Goal: Transaction & Acquisition: Subscribe to service/newsletter

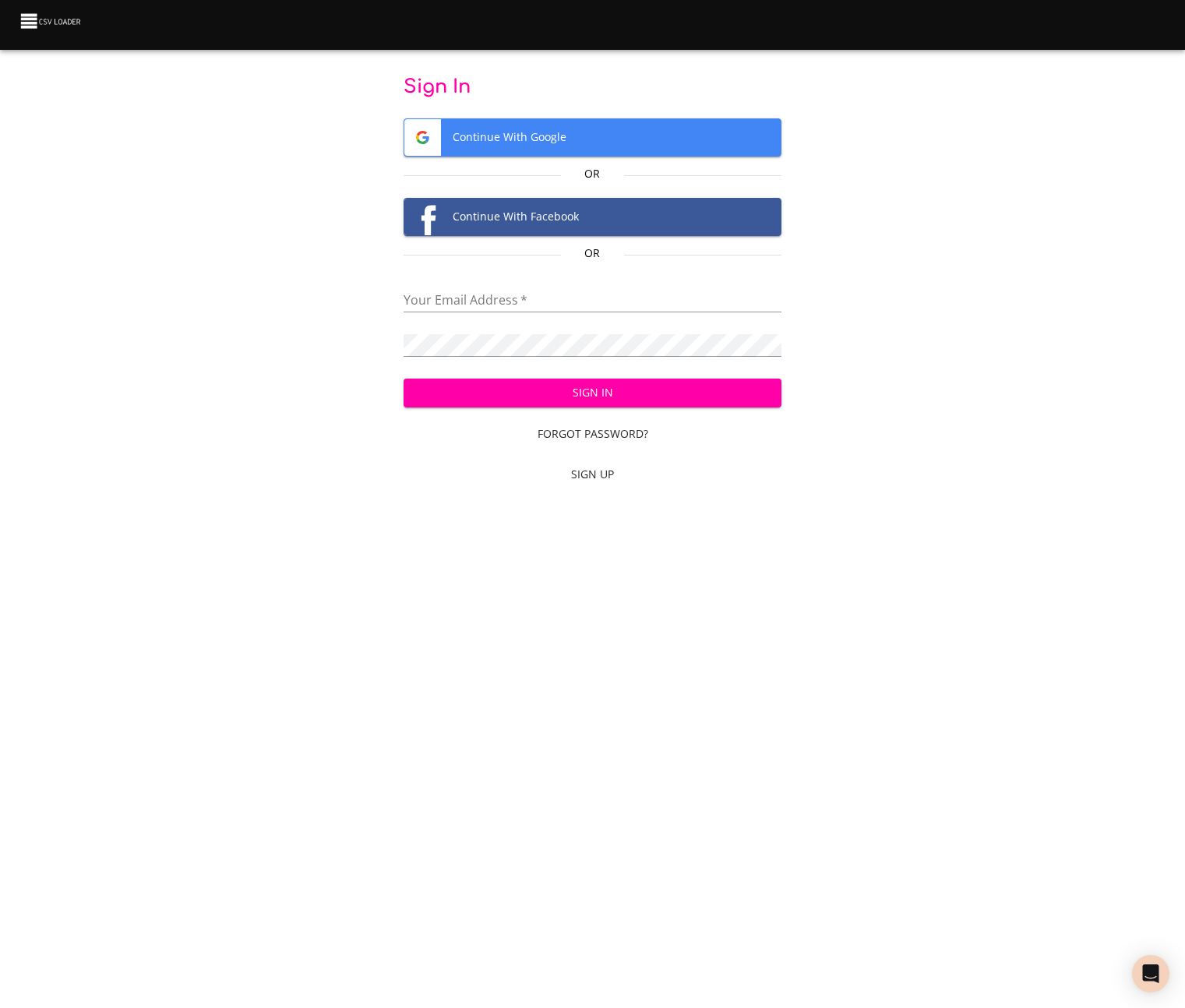
click at [609, 129] on span "Continue With Google" at bounding box center [592, 137] width 377 height 36
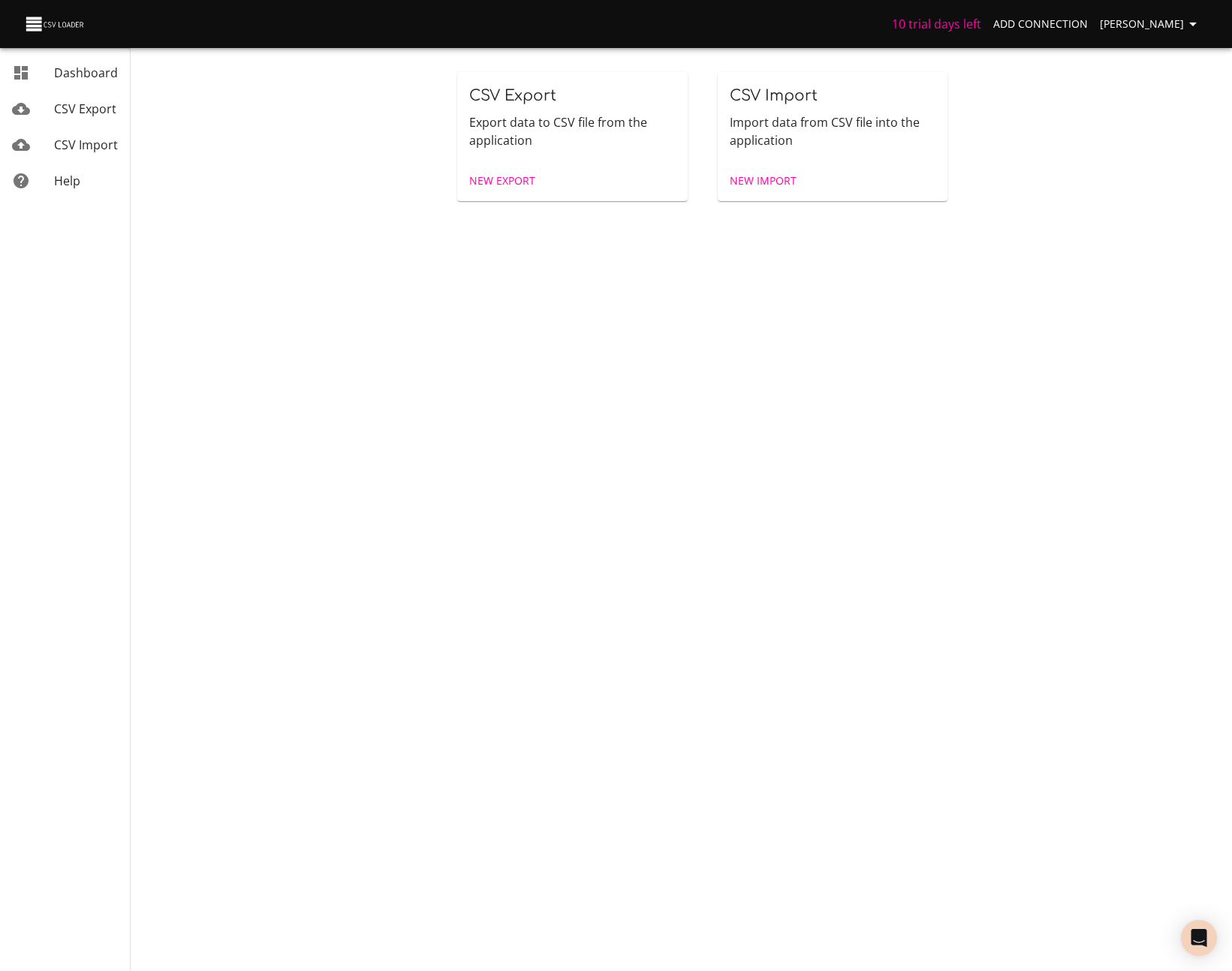
click at [970, 23] on h6 "10 trial days left" at bounding box center [936, 24] width 90 height 21
click at [76, 176] on span "Help" at bounding box center [67, 181] width 27 height 17
click at [413, 440] on body "10 trial days left Add Connection Miles [PERSON_NAME] Dashboard CSV Export CSV …" at bounding box center [616, 486] width 1232 height 971
click at [1124, 33] on span "[PERSON_NAME]" at bounding box center [1150, 24] width 102 height 19
click at [957, 27] on h6 "10 trial days left" at bounding box center [936, 24] width 90 height 21
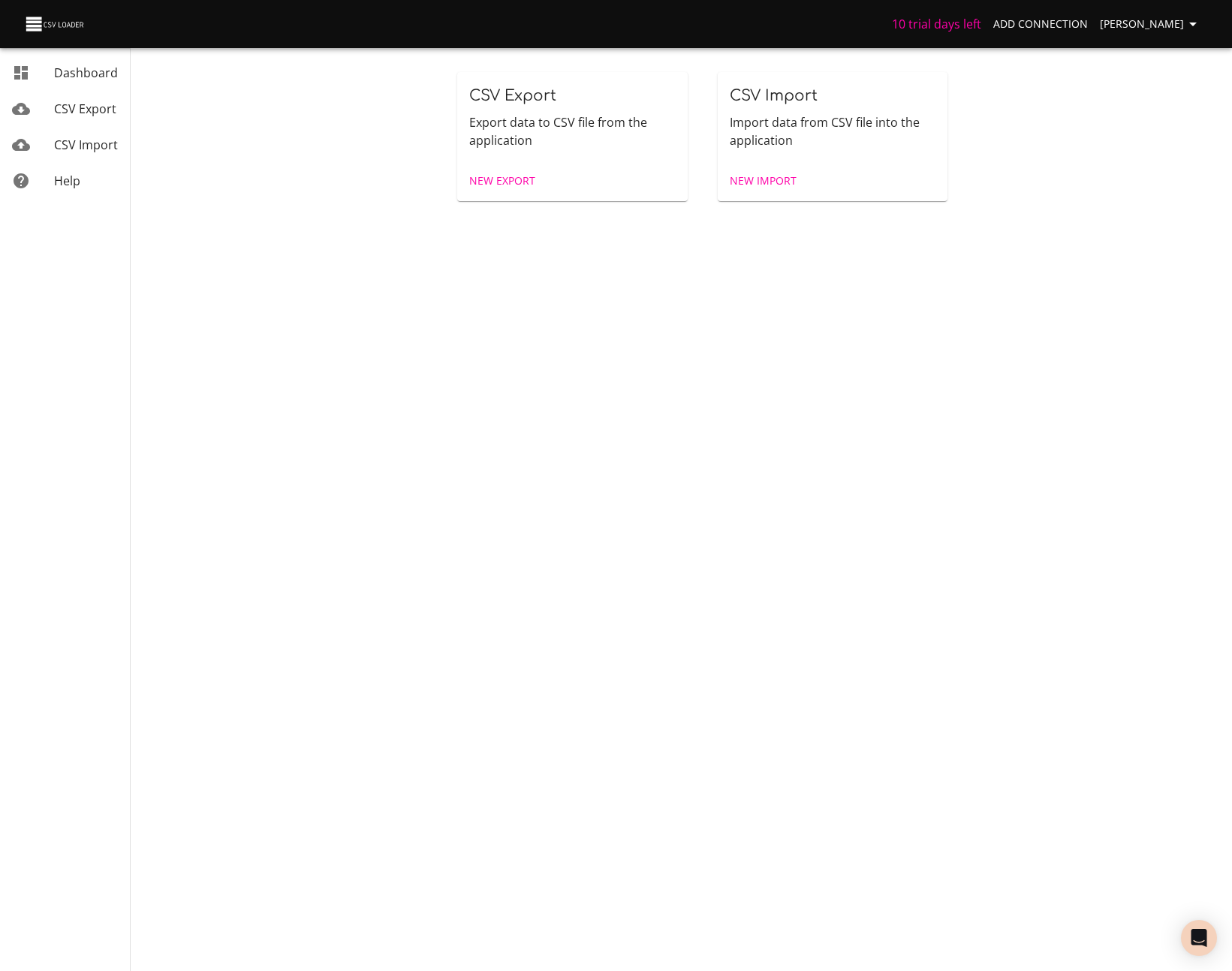
click at [1138, 33] on button "[PERSON_NAME]" at bounding box center [1150, 24] width 114 height 28
click at [1141, 115] on link "Billing" at bounding box center [1161, 112] width 96 height 27
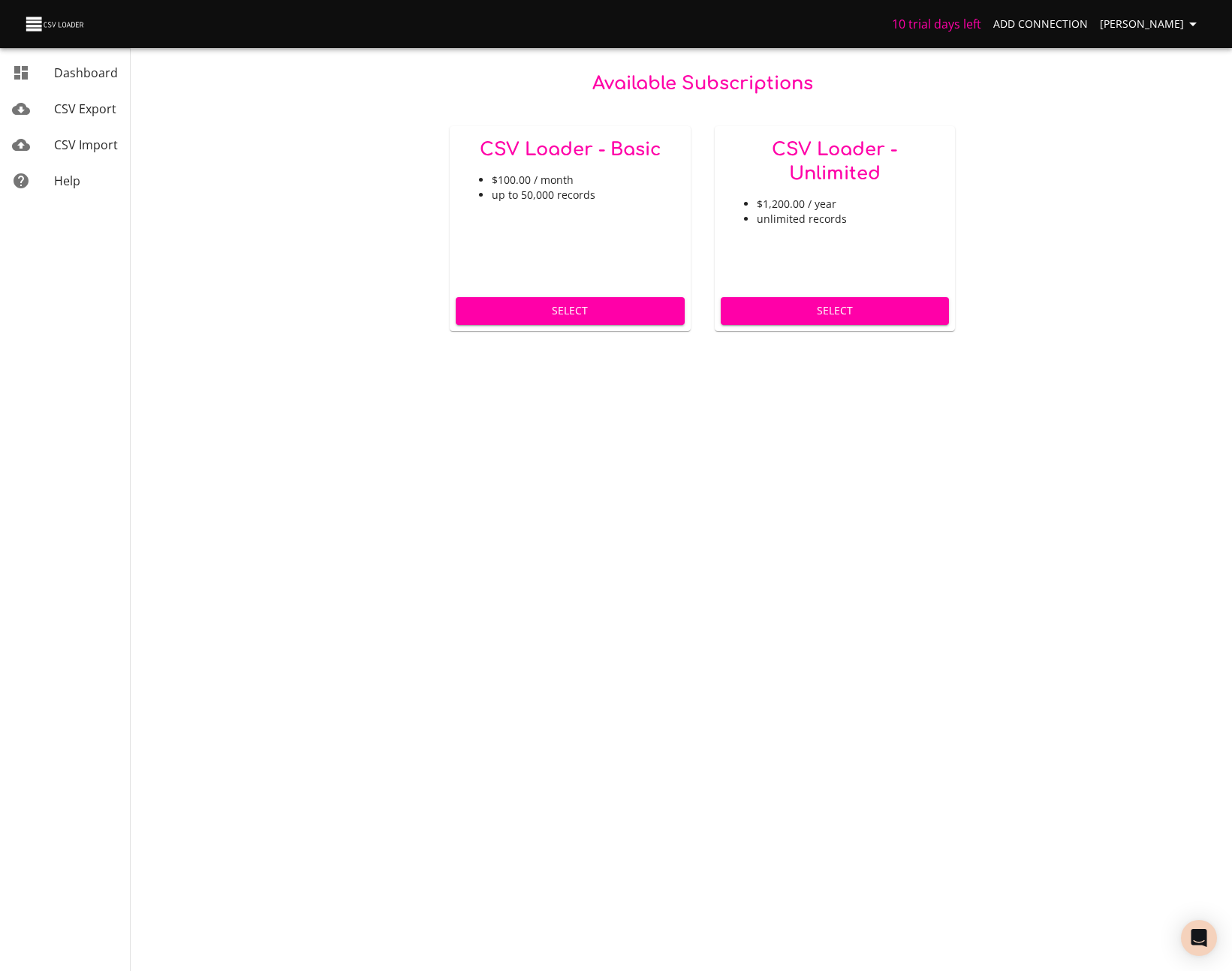
drag, startPoint x: 823, startPoint y: 505, endPoint x: 624, endPoint y: 366, distance: 242.7
click at [823, 505] on body "10 trial days left Add Connection Miles Leung Dashboard CSV Export CSV Import H…" at bounding box center [616, 486] width 1232 height 971
drag, startPoint x: 566, startPoint y: 196, endPoint x: 529, endPoint y: 196, distance: 37.0
click at [530, 196] on li "up to 50,000 records" at bounding box center [585, 195] width 187 height 15
click at [529, 196] on li "up to 50,000 records" at bounding box center [585, 195] width 187 height 15
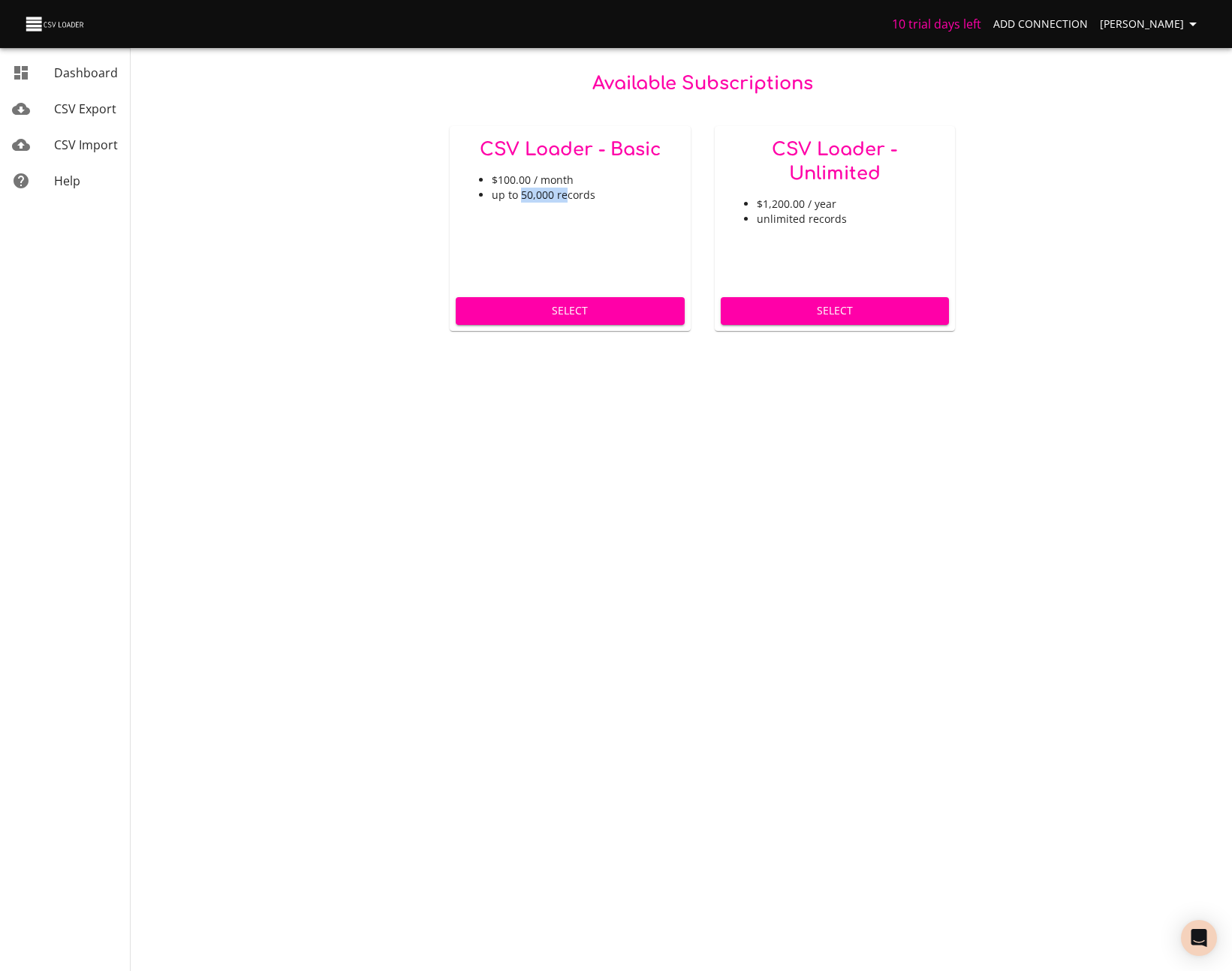
drag, startPoint x: 535, startPoint y: 195, endPoint x: 561, endPoint y: 197, distance: 26.1
click at [566, 195] on li "up to 50,000 records" at bounding box center [585, 195] width 187 height 15
click at [561, 198] on li "up to 50,000 records" at bounding box center [585, 195] width 187 height 15
drag, startPoint x: 540, startPoint y: 202, endPoint x: 527, endPoint y: 203, distance: 13.0
click at [527, 203] on div "CSV Loader - Basic $100.00 / month up to 50,000 records" at bounding box center [570, 209] width 241 height 165
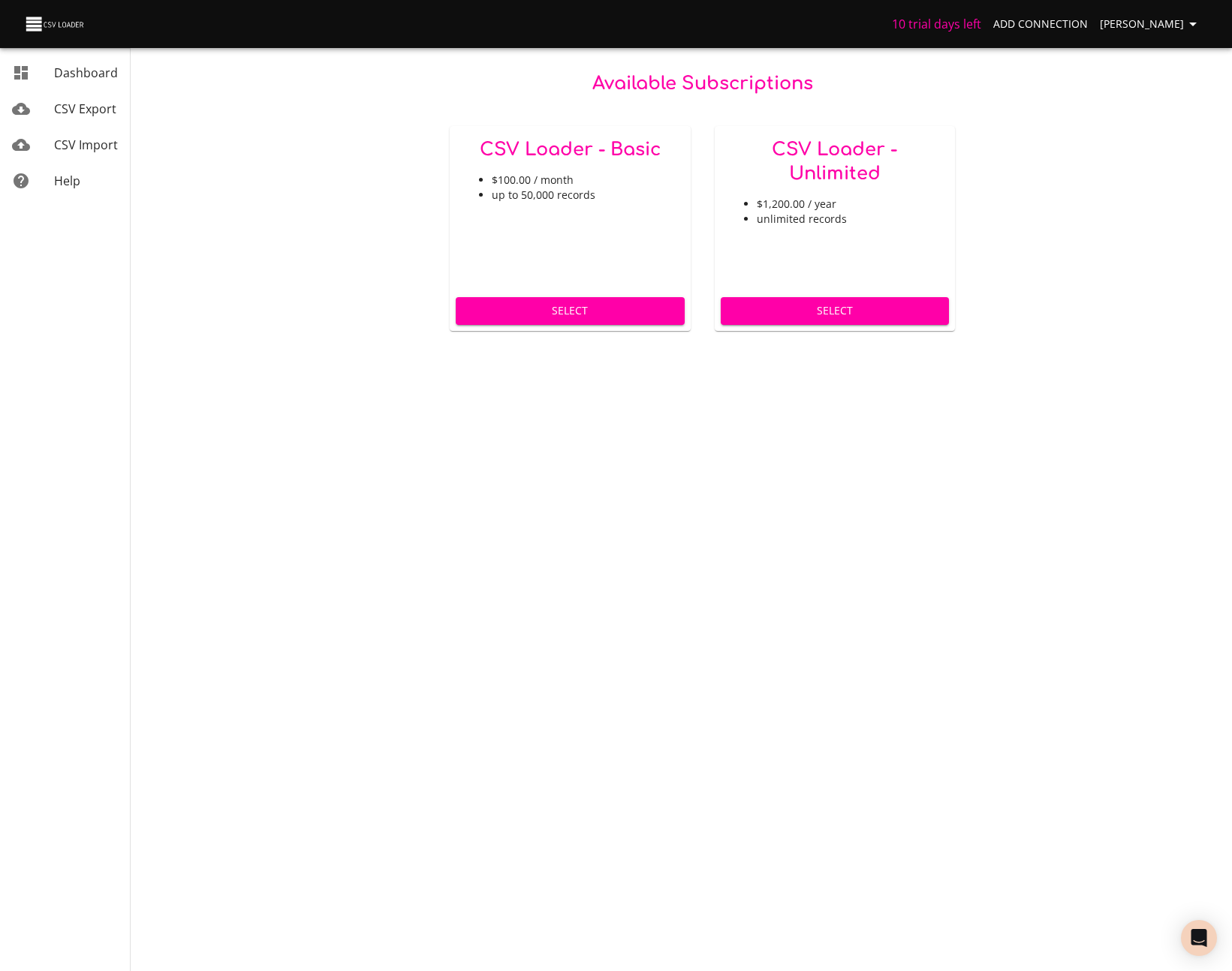
click at [527, 203] on div "CSV Loader - Basic $100.00 / month up to 50,000 records" at bounding box center [570, 209] width 241 height 165
click at [521, 203] on div "CSV Loader - Basic $100.00 / month up to 50,000 records" at bounding box center [570, 209] width 241 height 165
drag, startPoint x: 525, startPoint y: 199, endPoint x: 532, endPoint y: 195, distance: 8.1
click at [532, 195] on li "up to 50,000 records" at bounding box center [585, 195] width 187 height 15
drag, startPoint x: 530, startPoint y: 196, endPoint x: 519, endPoint y: 196, distance: 11.0
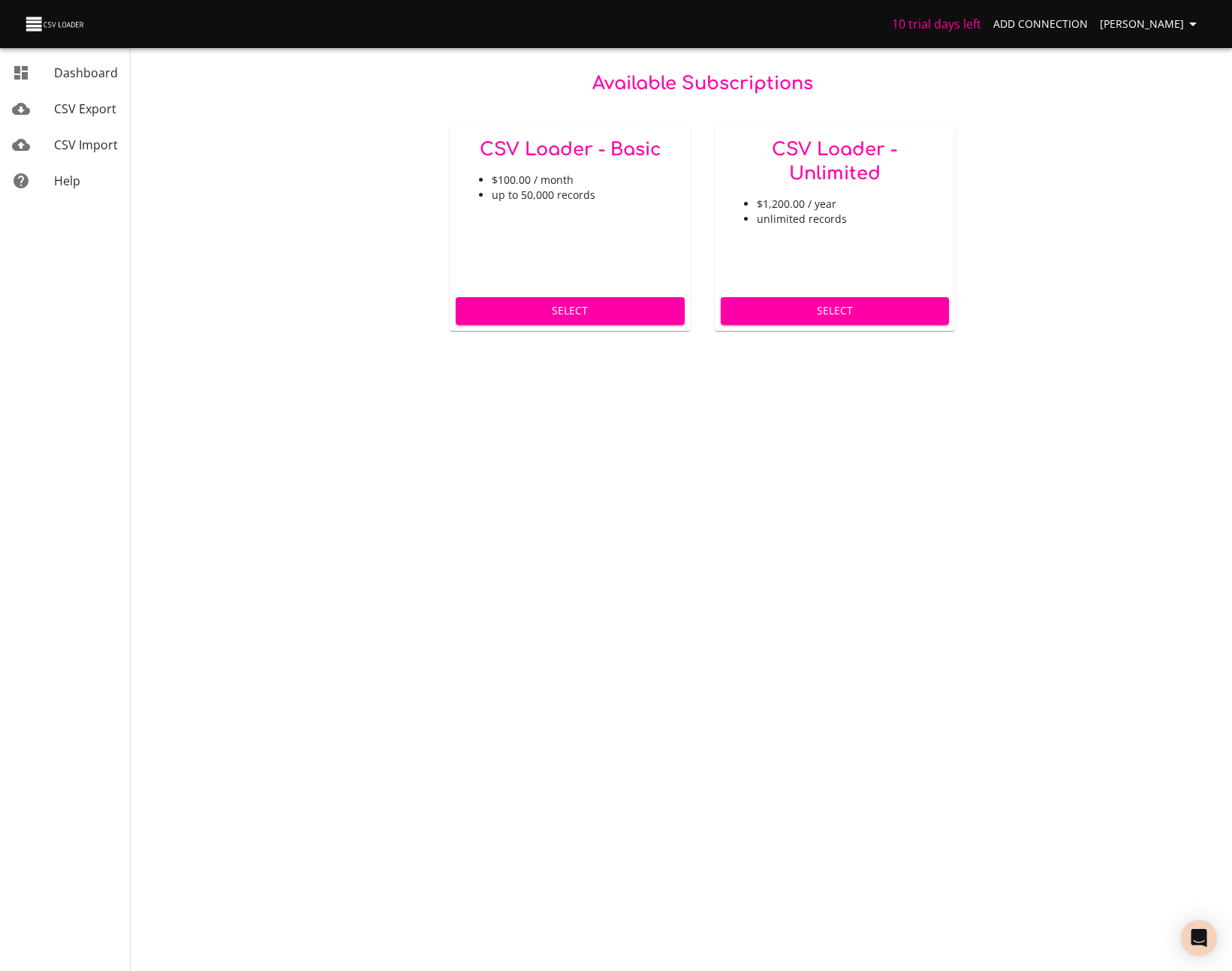
click at [530, 196] on li "up to 50,000 records" at bounding box center [585, 195] width 187 height 15
drag, startPoint x: 520, startPoint y: 195, endPoint x: 550, endPoint y: 193, distance: 30.1
click at [546, 193] on li "up to 50,000 records" at bounding box center [585, 195] width 187 height 15
click at [550, 193] on li "up to 50,000 records" at bounding box center [585, 195] width 187 height 15
drag, startPoint x: 552, startPoint y: 193, endPoint x: 518, endPoint y: 195, distance: 34.1
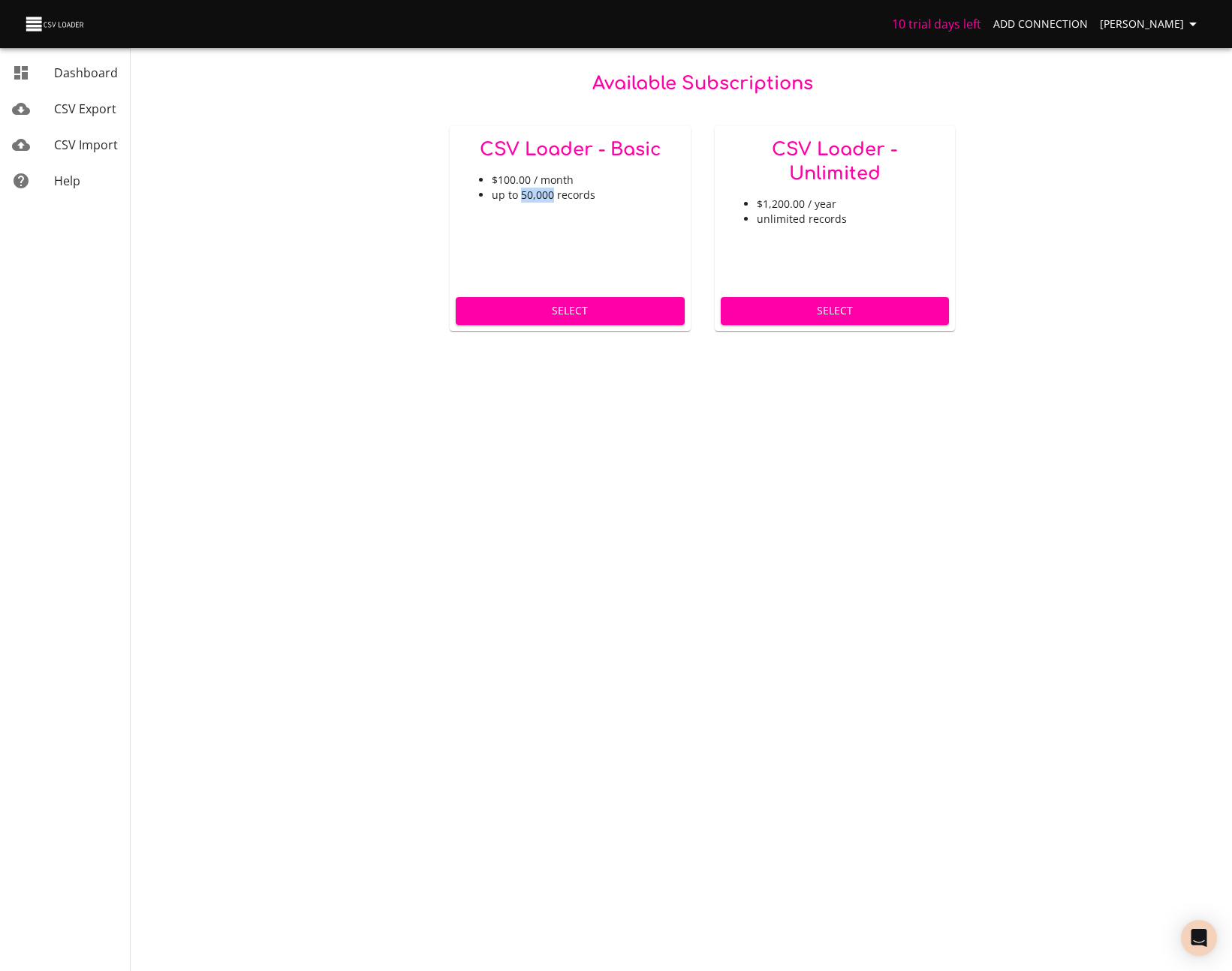
click at [518, 195] on li "up to 50,000 records" at bounding box center [585, 195] width 187 height 15
drag, startPoint x: 519, startPoint y: 195, endPoint x: 544, endPoint y: 194, distance: 25.0
click at [544, 194] on li "up to 50,000 records" at bounding box center [585, 195] width 187 height 15
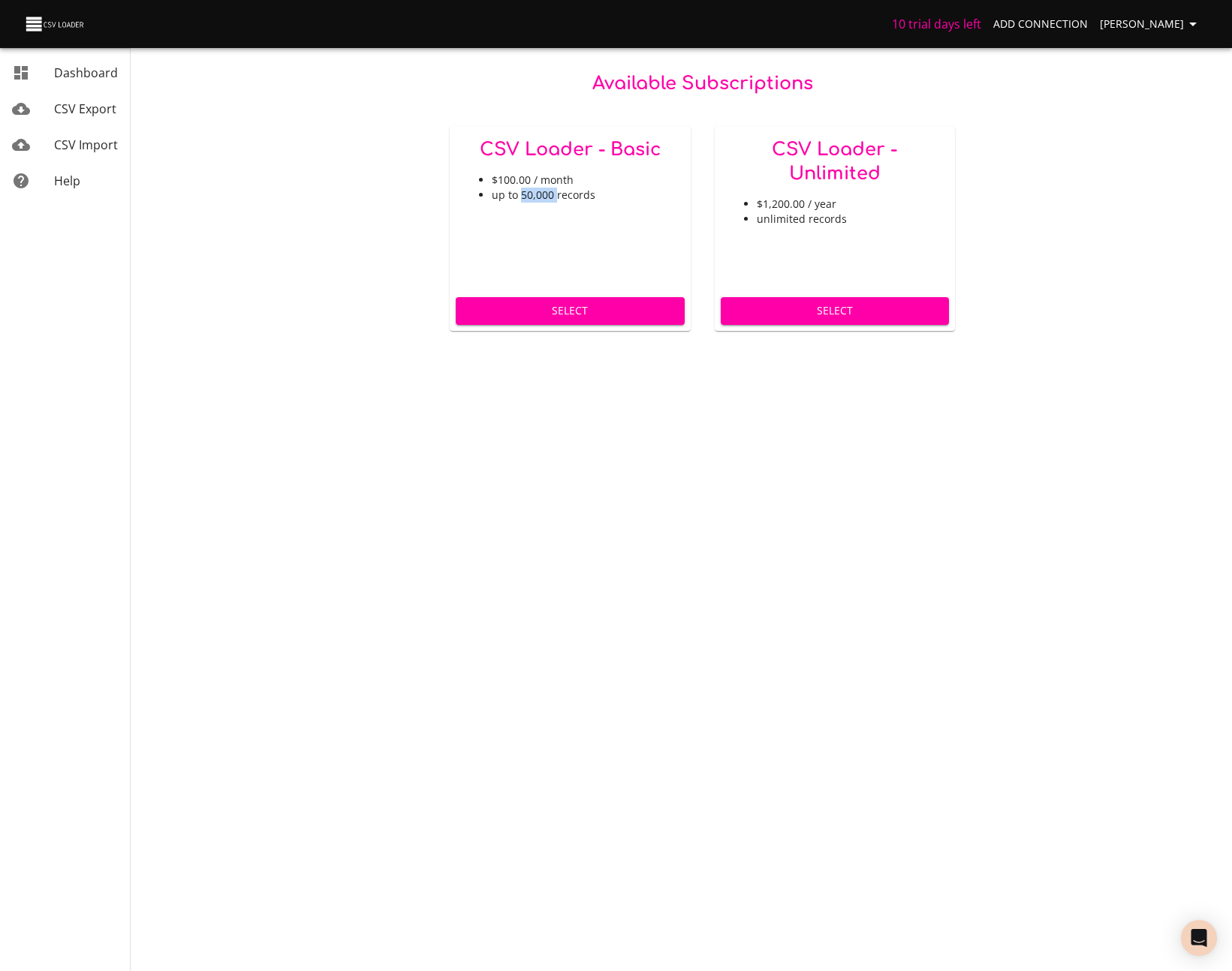
drag, startPoint x: 555, startPoint y: 193, endPoint x: 522, endPoint y: 198, distance: 33.4
click at [522, 198] on li "up to 50,000 records" at bounding box center [585, 195] width 187 height 15
drag, startPoint x: 531, startPoint y: 197, endPoint x: 549, endPoint y: 196, distance: 18.0
click at [549, 196] on li "up to 50,000 records" at bounding box center [585, 195] width 187 height 15
